Goal: Information Seeking & Learning: Check status

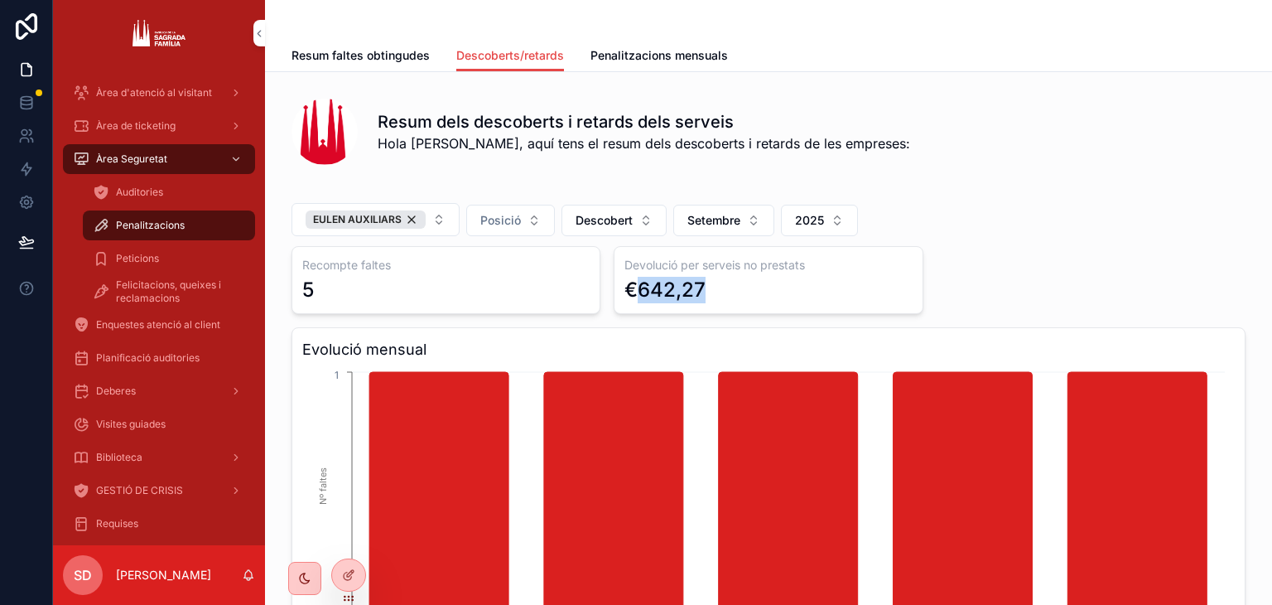
drag, startPoint x: 709, startPoint y: 292, endPoint x: 627, endPoint y: 289, distance: 82.0
click at [627, 289] on div "€642,27" at bounding box center [768, 290] width 287 height 27
copy div "642,27"
click at [603, 229] on button "Descobert" at bounding box center [614, 220] width 105 height 31
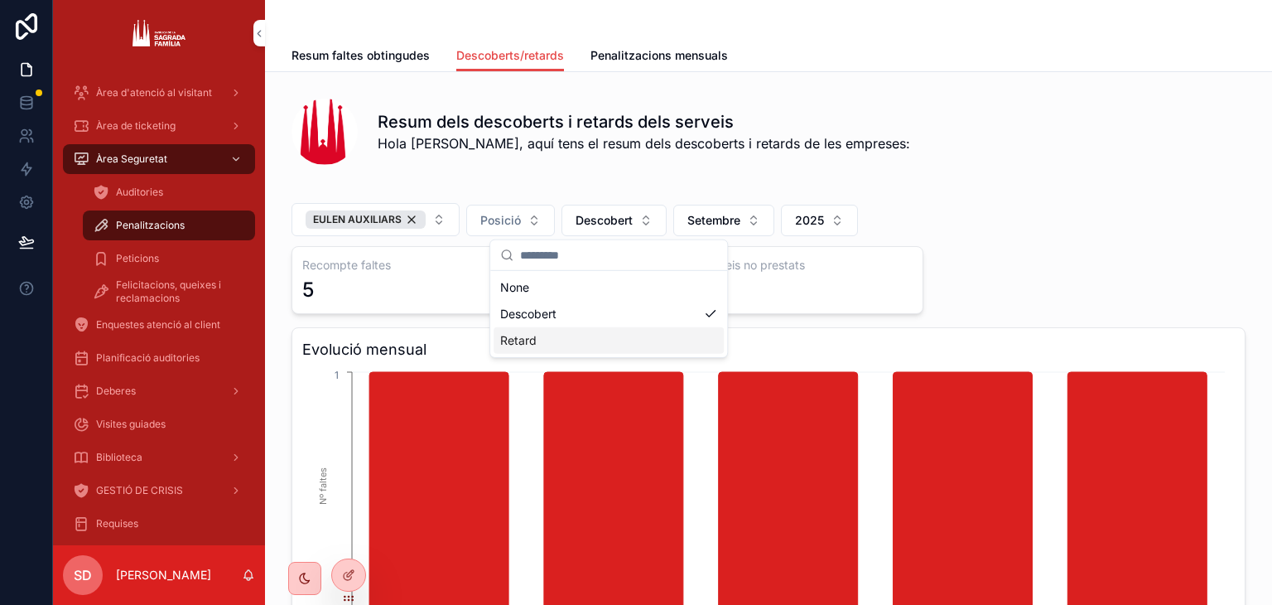
click at [620, 330] on div "Retard" at bounding box center [609, 340] width 230 height 27
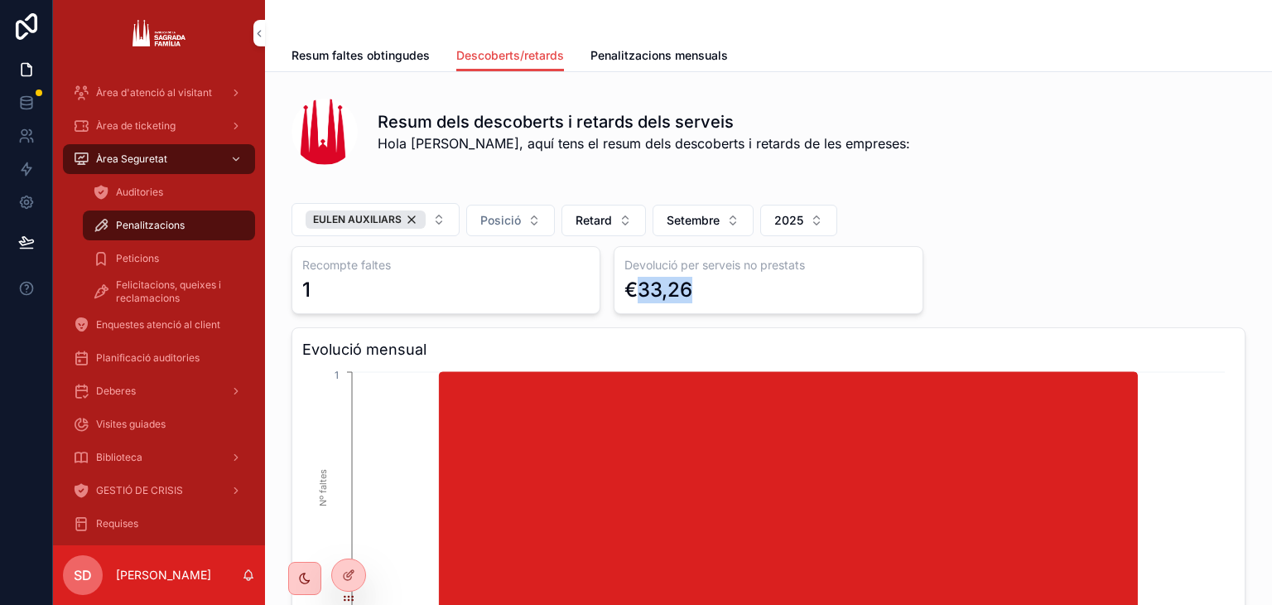
drag, startPoint x: 693, startPoint y: 294, endPoint x: 634, endPoint y: 285, distance: 59.5
click at [634, 285] on div "€33,26" at bounding box center [768, 290] width 287 height 27
copy div "33,26"
click at [417, 230] on button "EULEN AUXILIARS" at bounding box center [376, 219] width 168 height 33
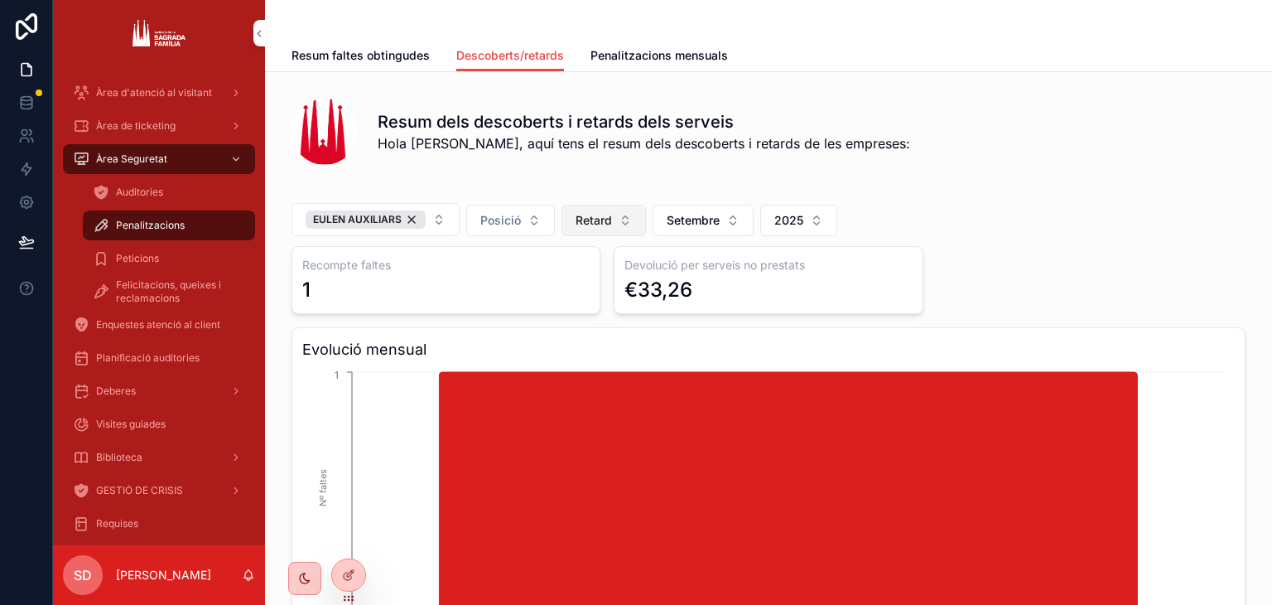
click at [576, 220] on span "Retard" at bounding box center [594, 220] width 36 height 17
click at [589, 277] on div "None" at bounding box center [598, 287] width 230 height 27
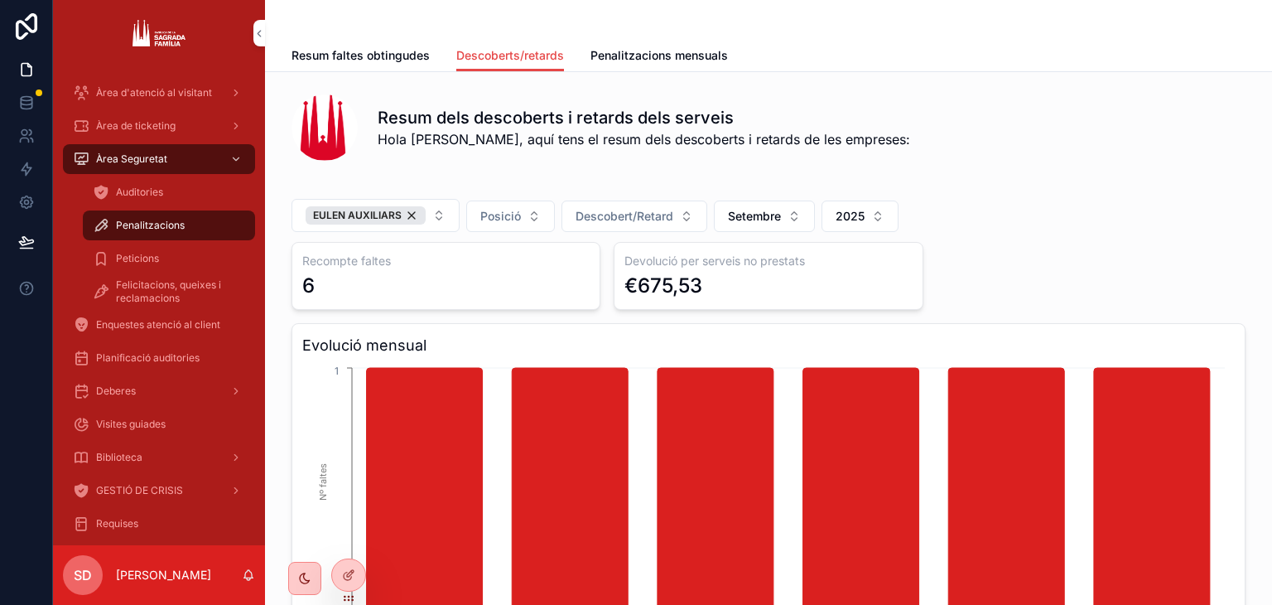
scroll to position [14, 0]
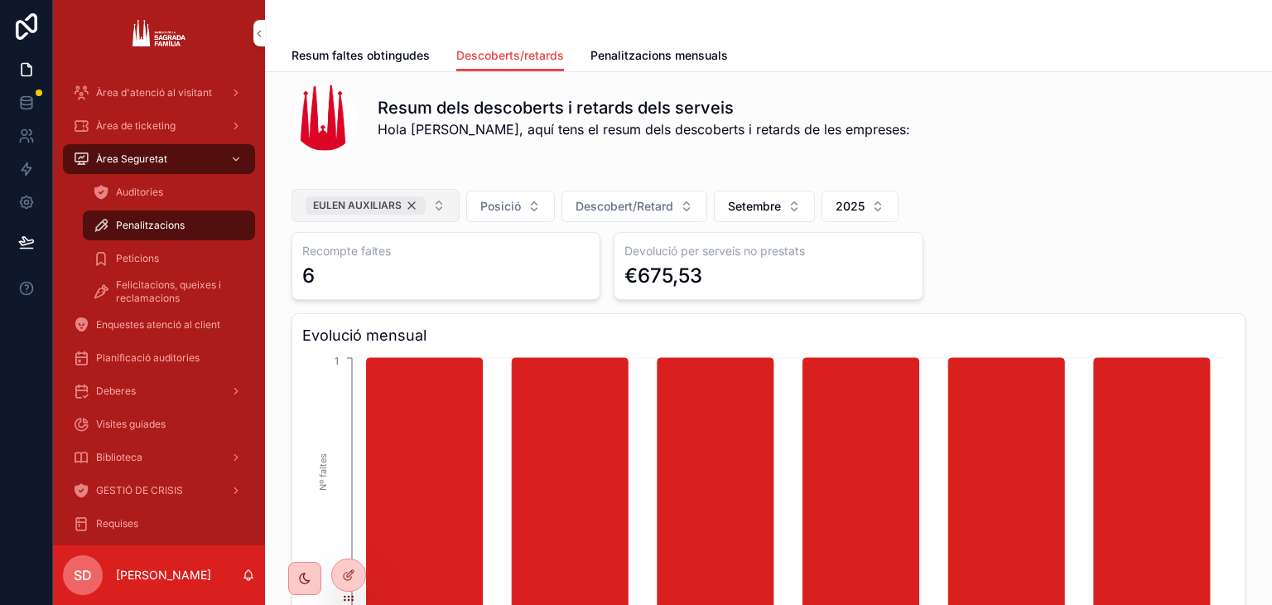
click at [402, 206] on div "EULEN AUXILIARS" at bounding box center [366, 205] width 120 height 18
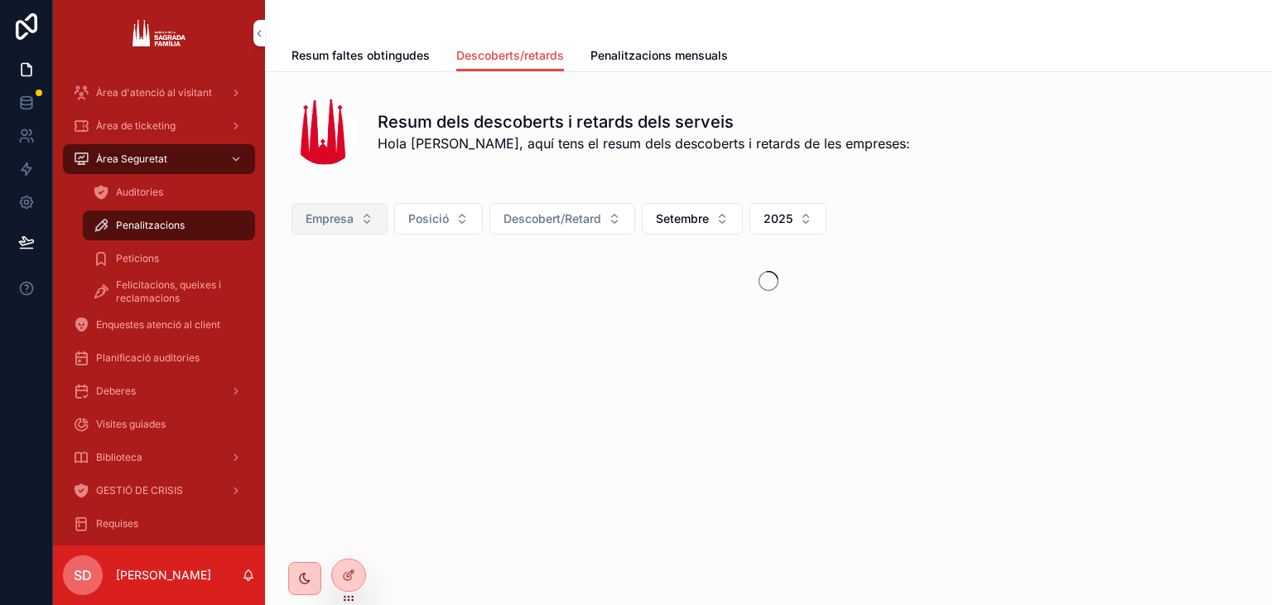
click at [328, 233] on button "Empresa" at bounding box center [340, 218] width 96 height 31
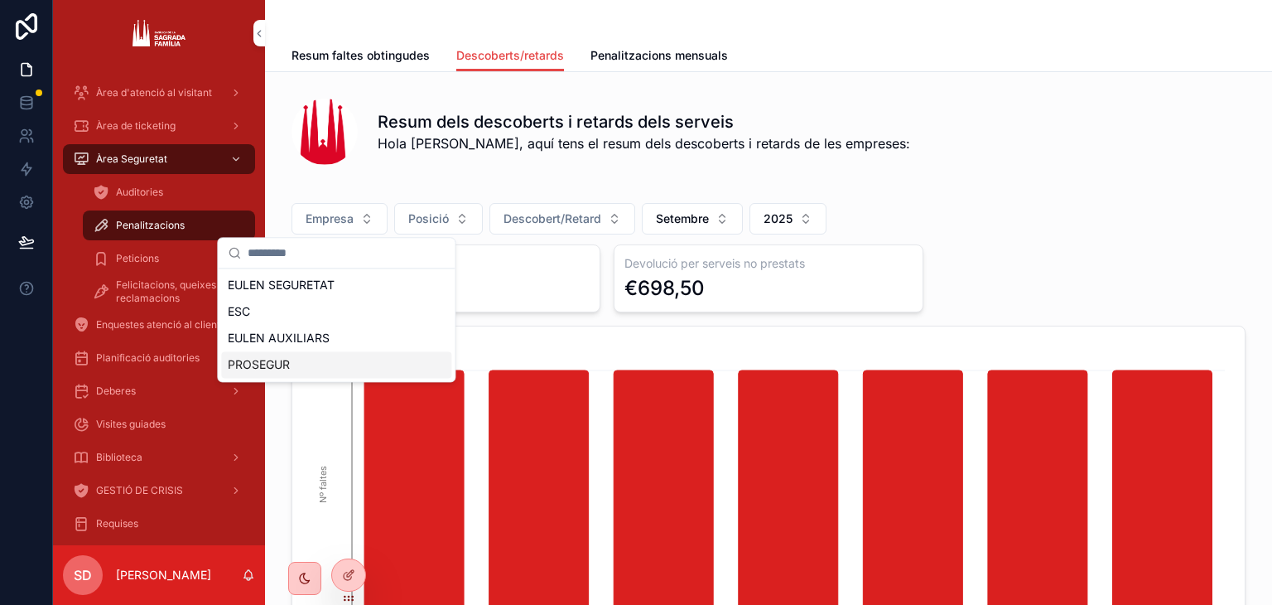
click at [336, 359] on div "PROSEGUR" at bounding box center [336, 364] width 230 height 27
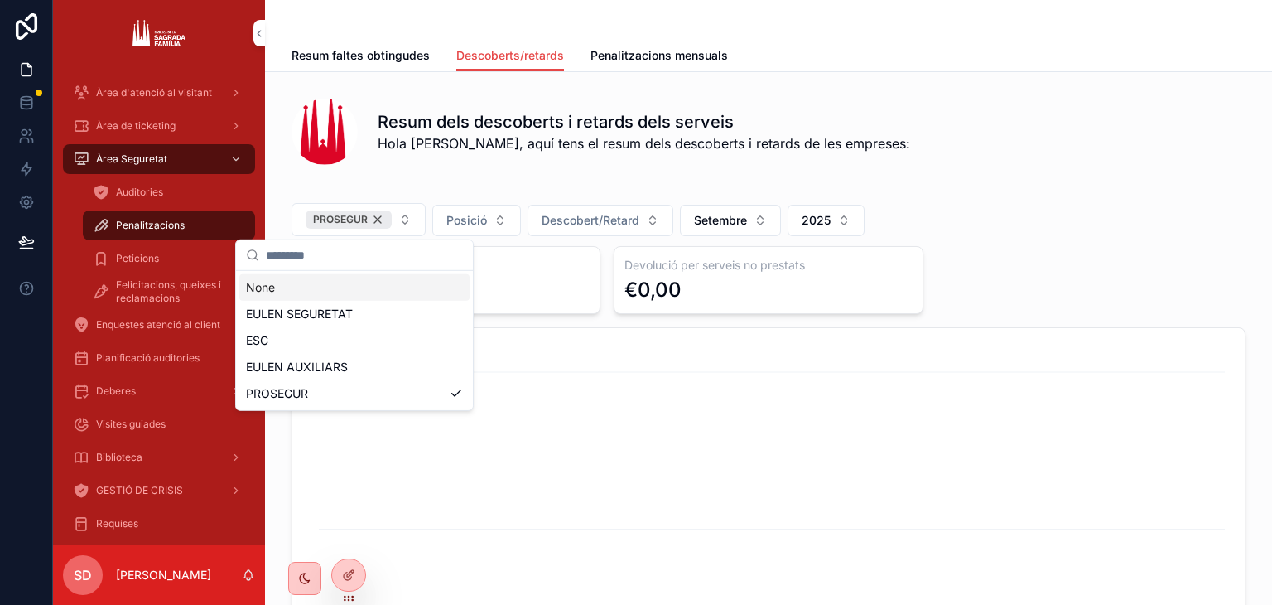
click at [377, 216] on div "PROSEGUR" at bounding box center [349, 219] width 86 height 18
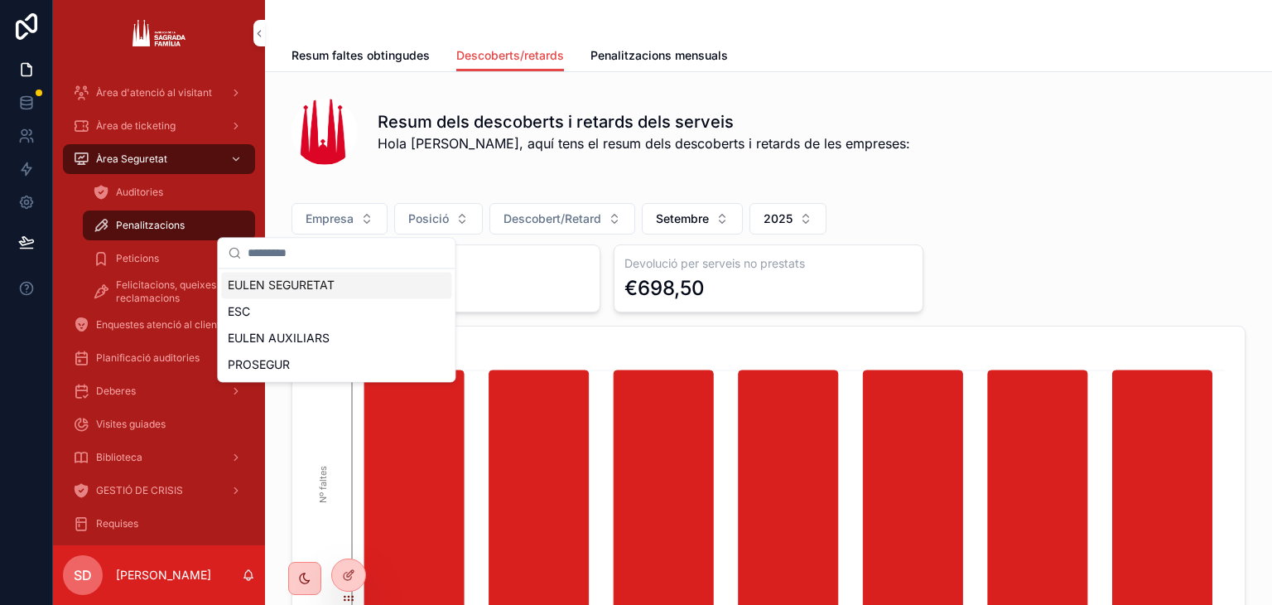
click at [377, 216] on button "Empresa" at bounding box center [340, 218] width 96 height 31
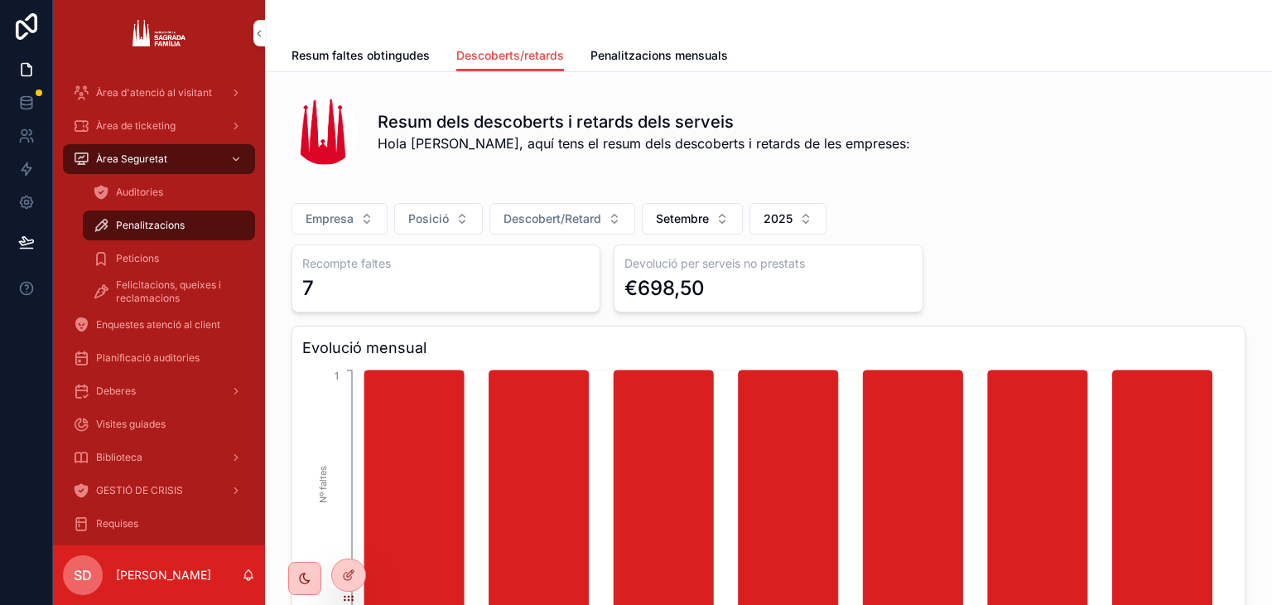
click at [340, 216] on span "Empresa" at bounding box center [330, 218] width 48 height 17
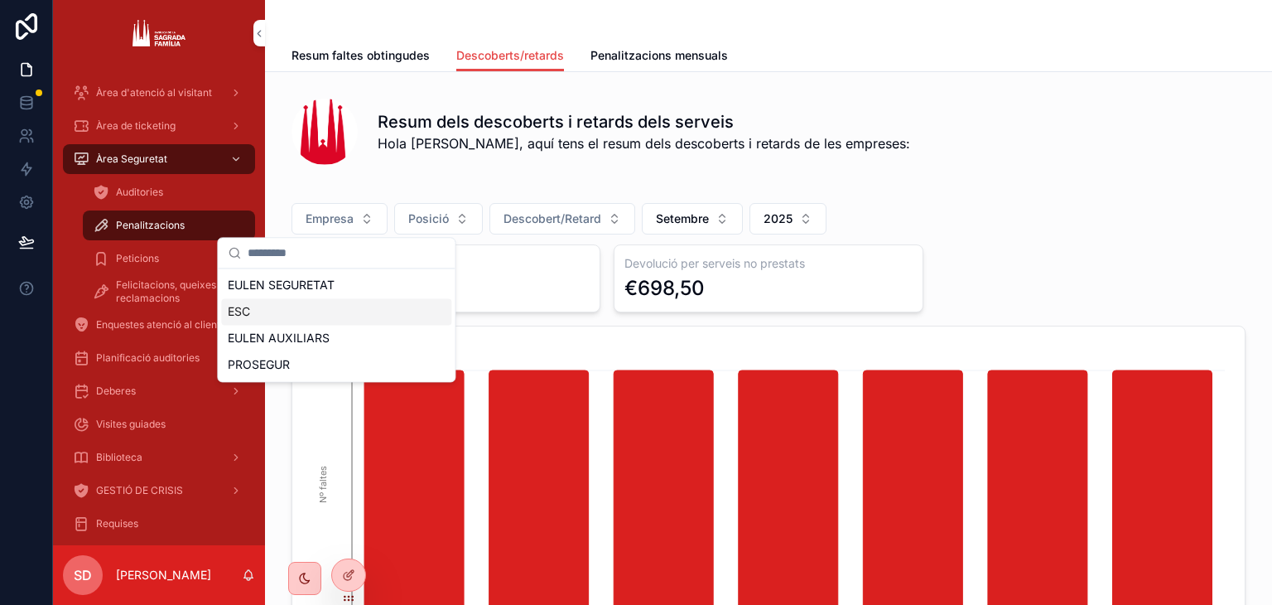
click at [295, 308] on div "ESC" at bounding box center [336, 311] width 230 height 27
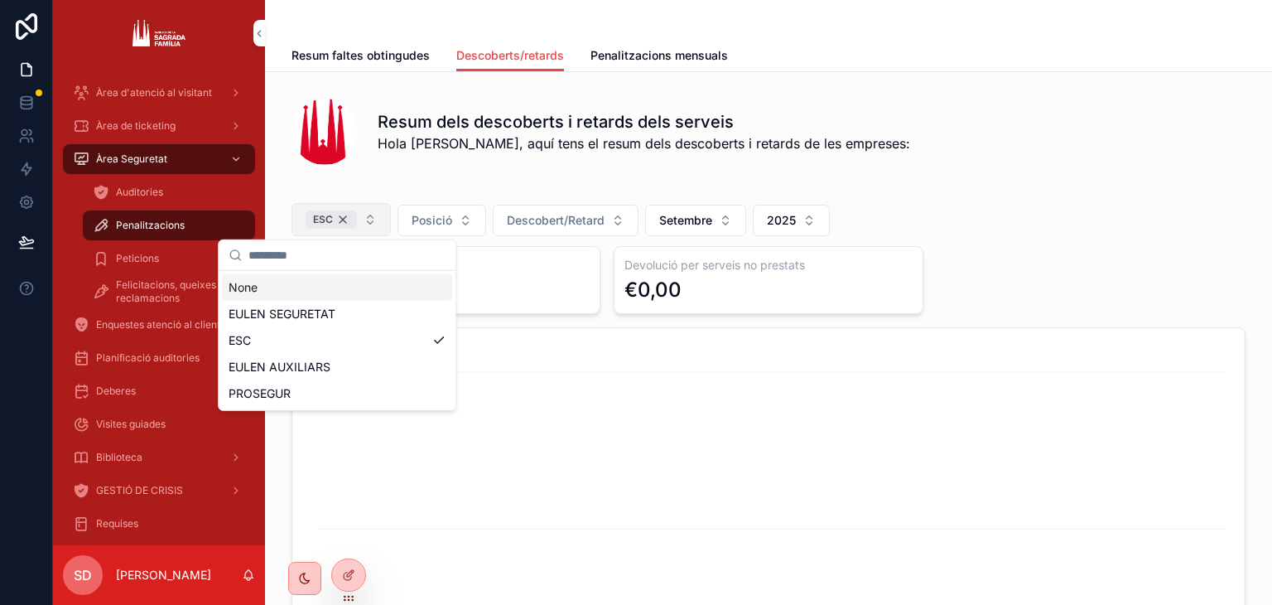
click at [340, 223] on div "ESC" at bounding box center [331, 219] width 51 height 18
